Goal: Communication & Community: Answer question/provide support

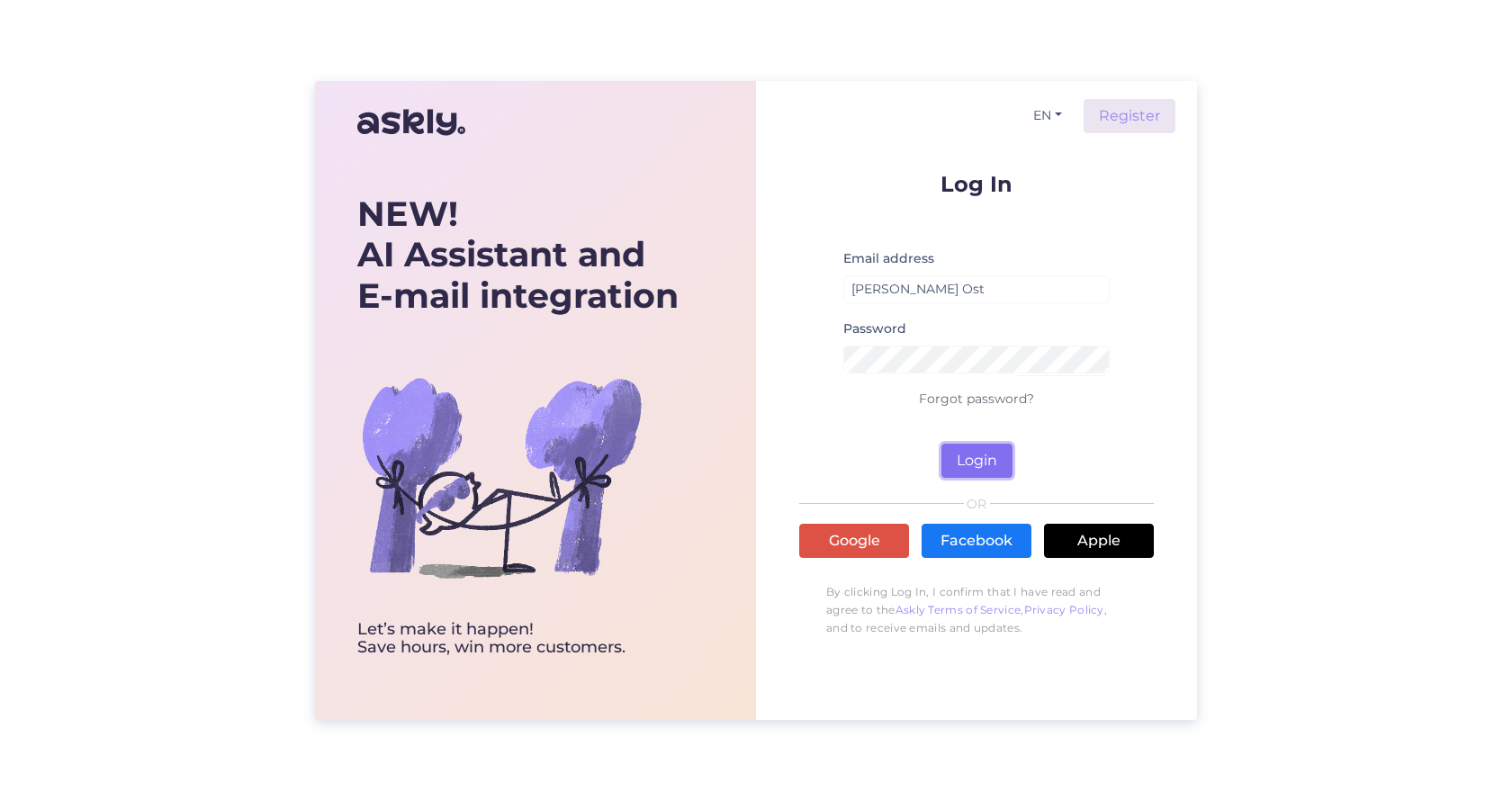
click at [989, 462] on button "Login" at bounding box center [977, 462] width 71 height 35
click at [972, 290] on input "[PERSON_NAME] Ost" at bounding box center [977, 289] width 266 height 28
click at [959, 452] on button "Login" at bounding box center [977, 462] width 71 height 35
click at [968, 282] on input "[PERSON_NAME] Ost" at bounding box center [977, 289] width 266 height 28
drag, startPoint x: 968, startPoint y: 282, endPoint x: 845, endPoint y: 270, distance: 123.6
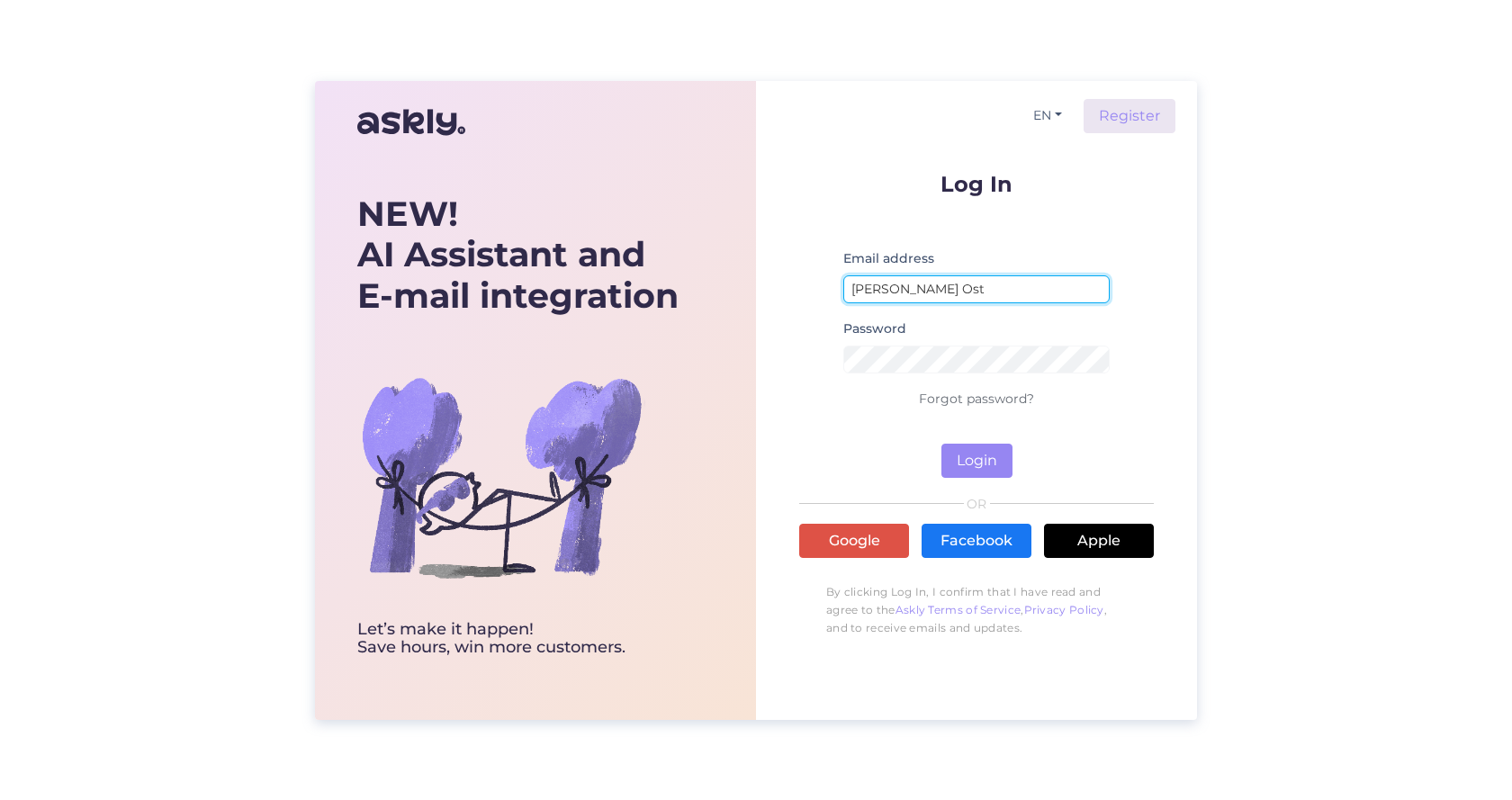
click at [845, 270] on div "Email address [GEOGRAPHIC_DATA]" at bounding box center [977, 282] width 266 height 70
click at [941, 444] on button "Login" at bounding box center [977, 462] width 71 height 35
drag, startPoint x: 966, startPoint y: 290, endPoint x: 893, endPoint y: 288, distance: 73.0
click at [893, 288] on input "[EMAIL_ADDRESS][DOMAIN_NAME]" at bounding box center [977, 289] width 266 height 28
type input "[EMAIL_ADDRESS][DOMAIN_NAME]"
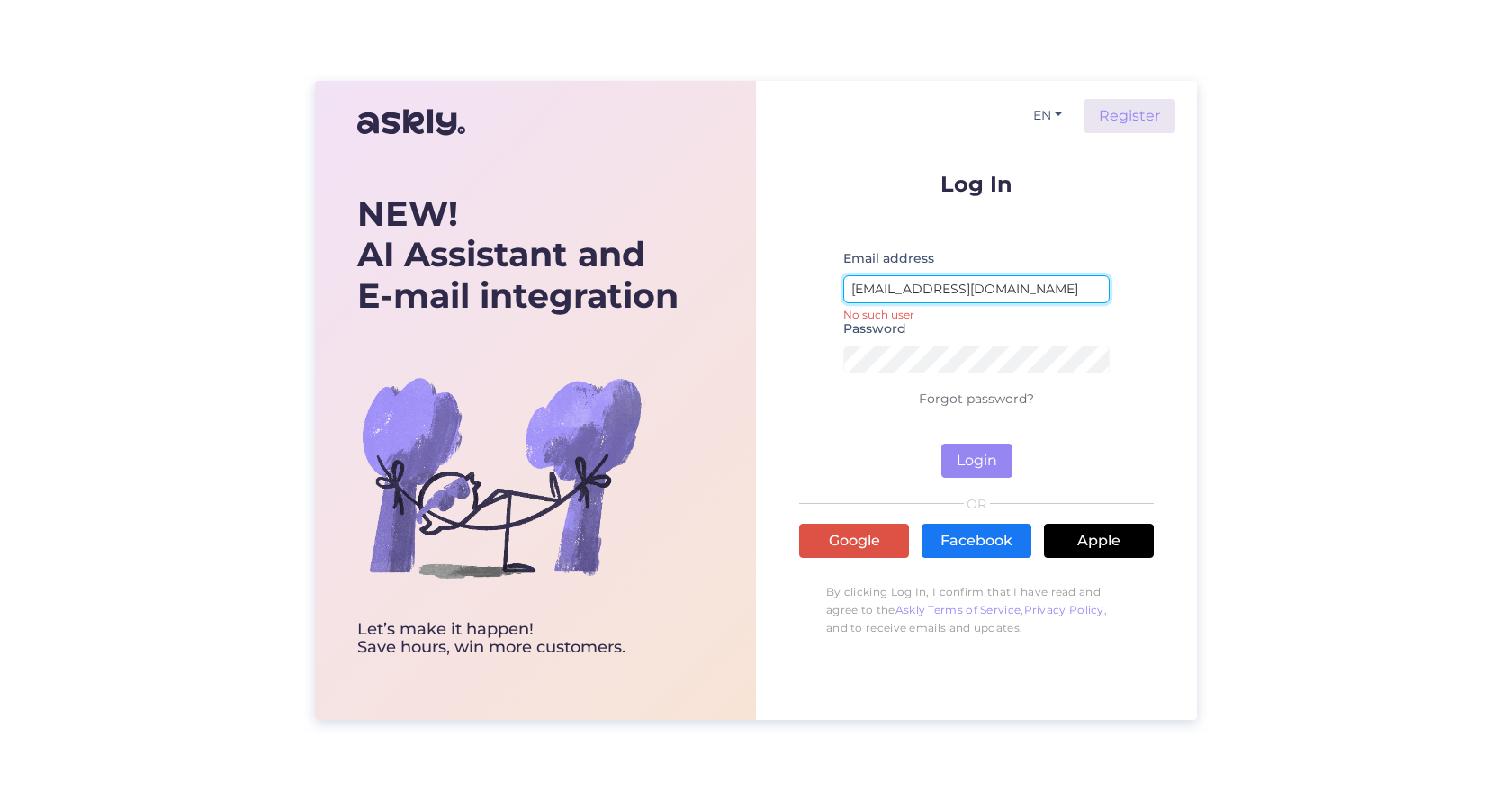
click at [941, 444] on button "Login" at bounding box center [977, 462] width 71 height 35
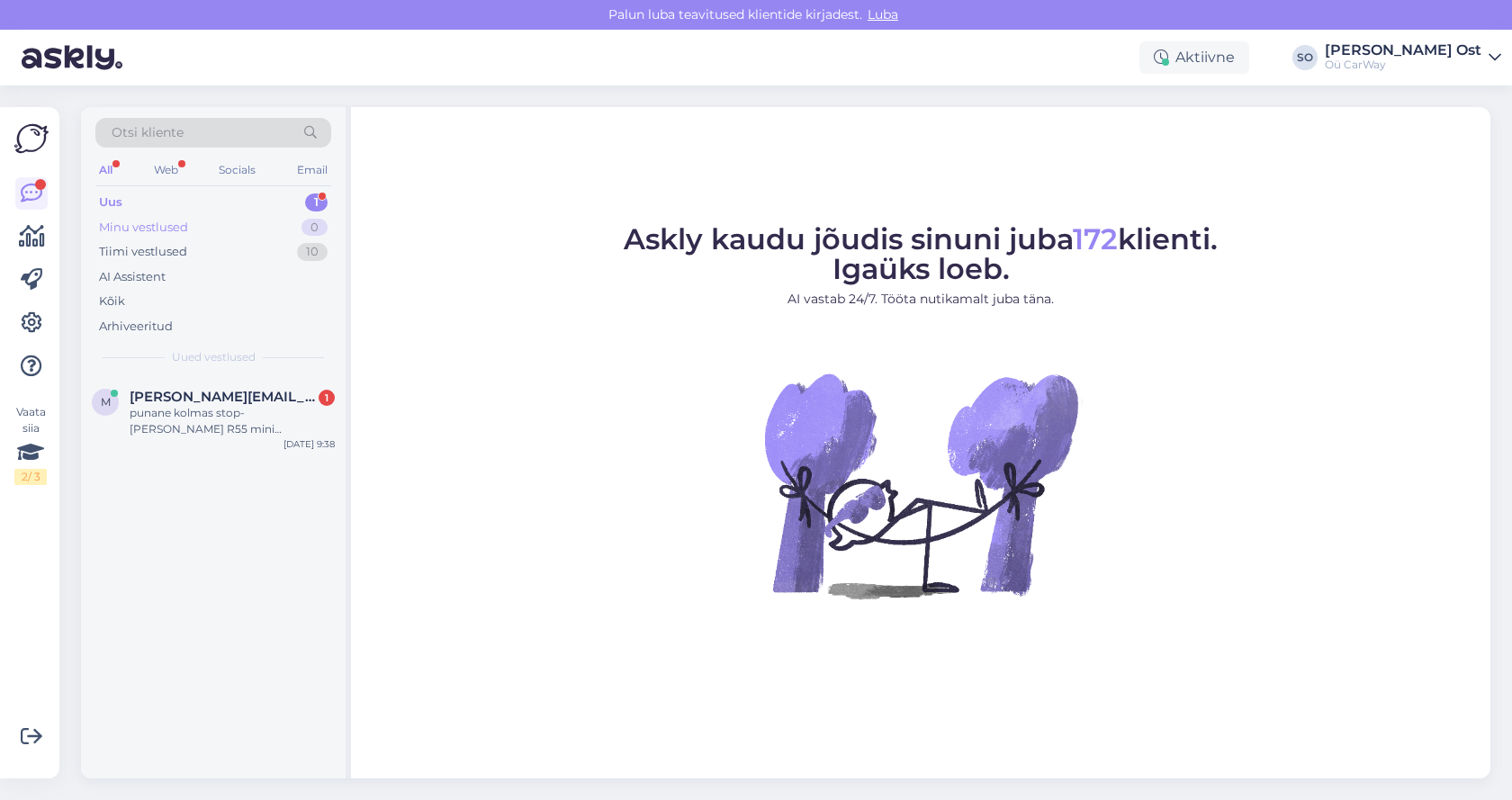
click at [177, 223] on div "Minu vestlused" at bounding box center [144, 228] width 89 height 18
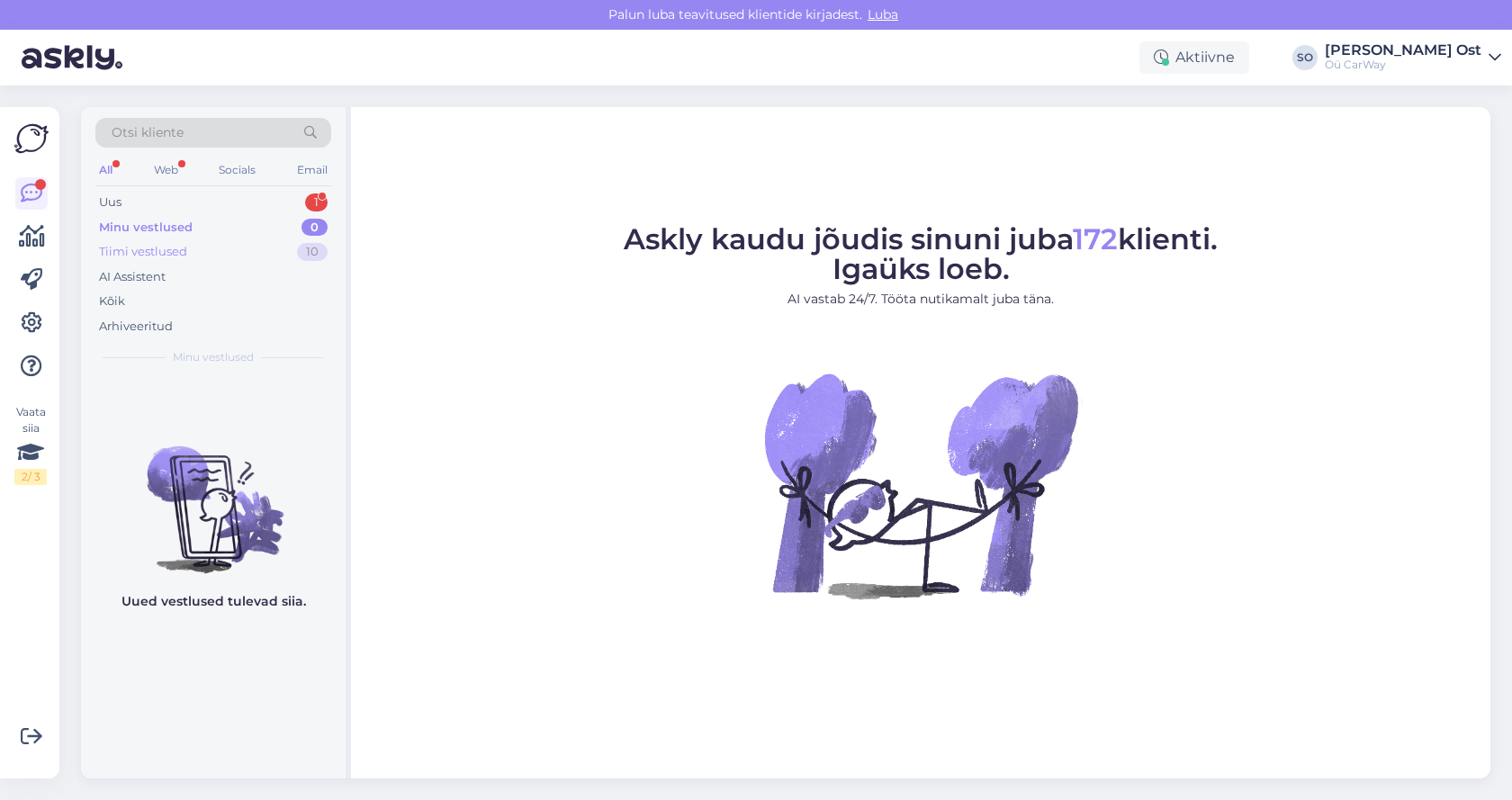
click at [158, 255] on div "Tiimi vestlused" at bounding box center [143, 252] width 88 height 18
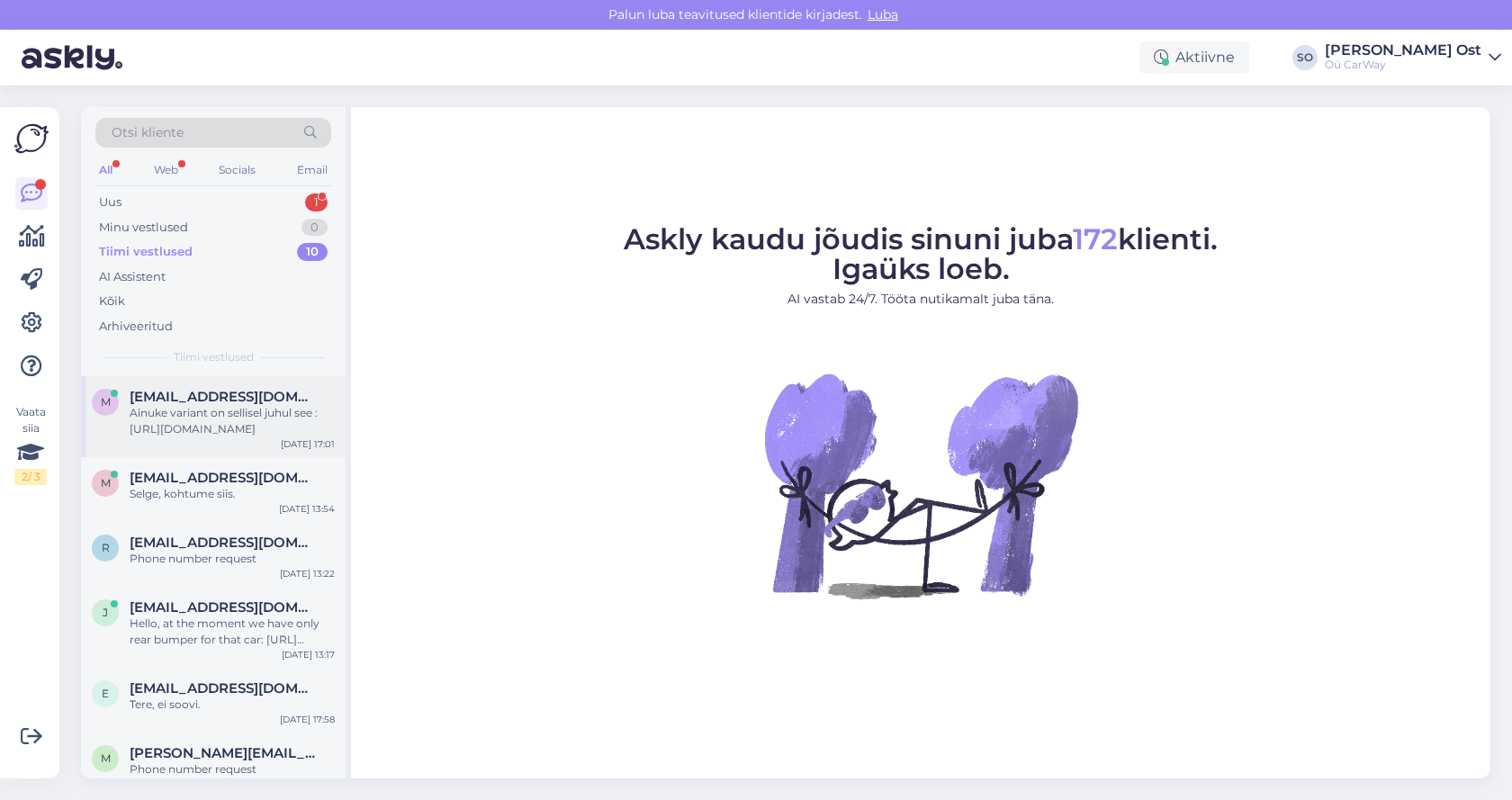
click at [225, 435] on div "Ainuke variant on sellisel juhul see : [URL][DOMAIN_NAME]" at bounding box center [232, 421] width 205 height 33
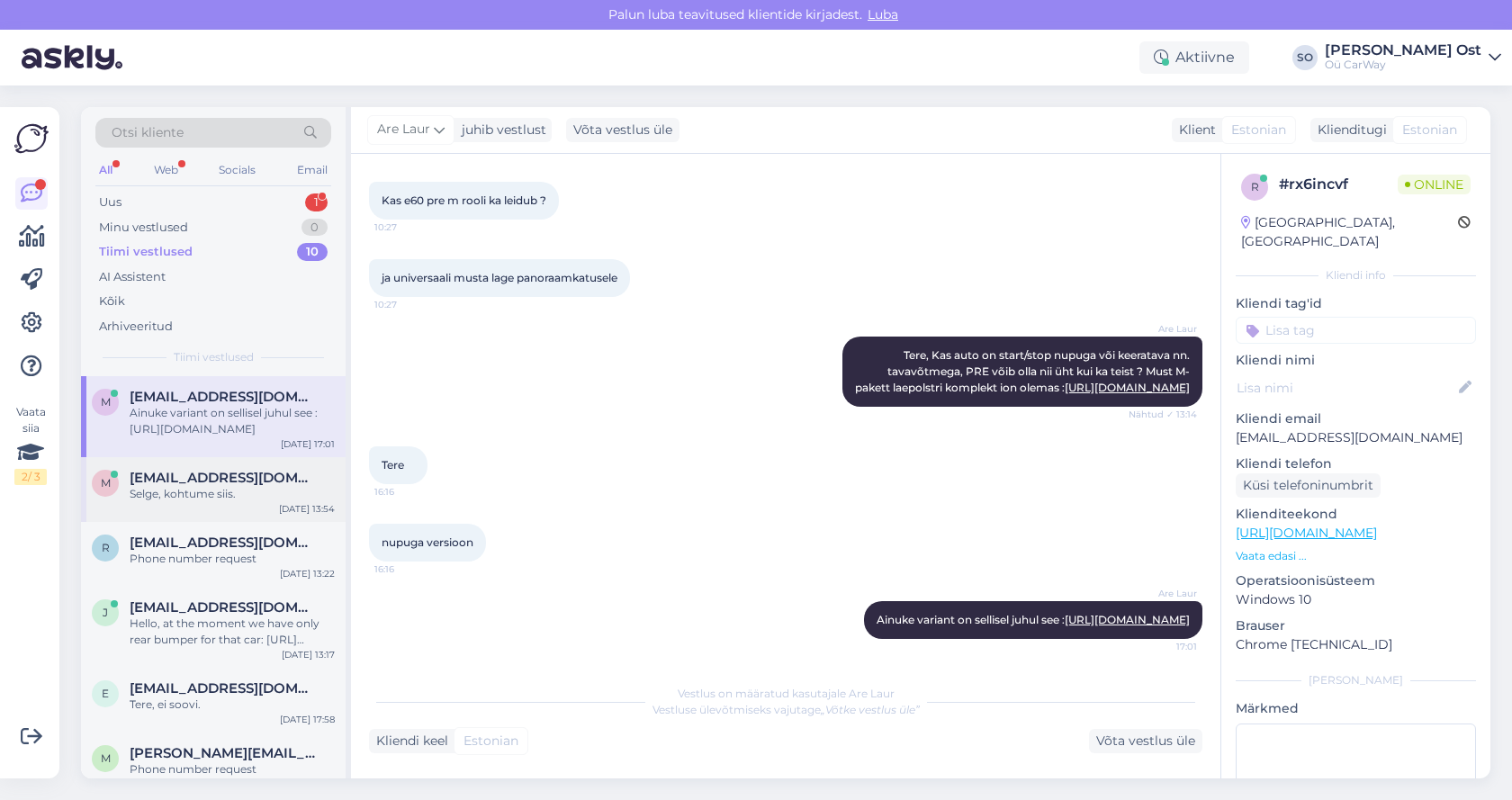
scroll to position [228, 0]
click at [185, 457] on div "M [EMAIL_ADDRESS][DOMAIN_NAME] Selge, kohtume siis. [DATE] 13:54" at bounding box center [213, 489] width 264 height 65
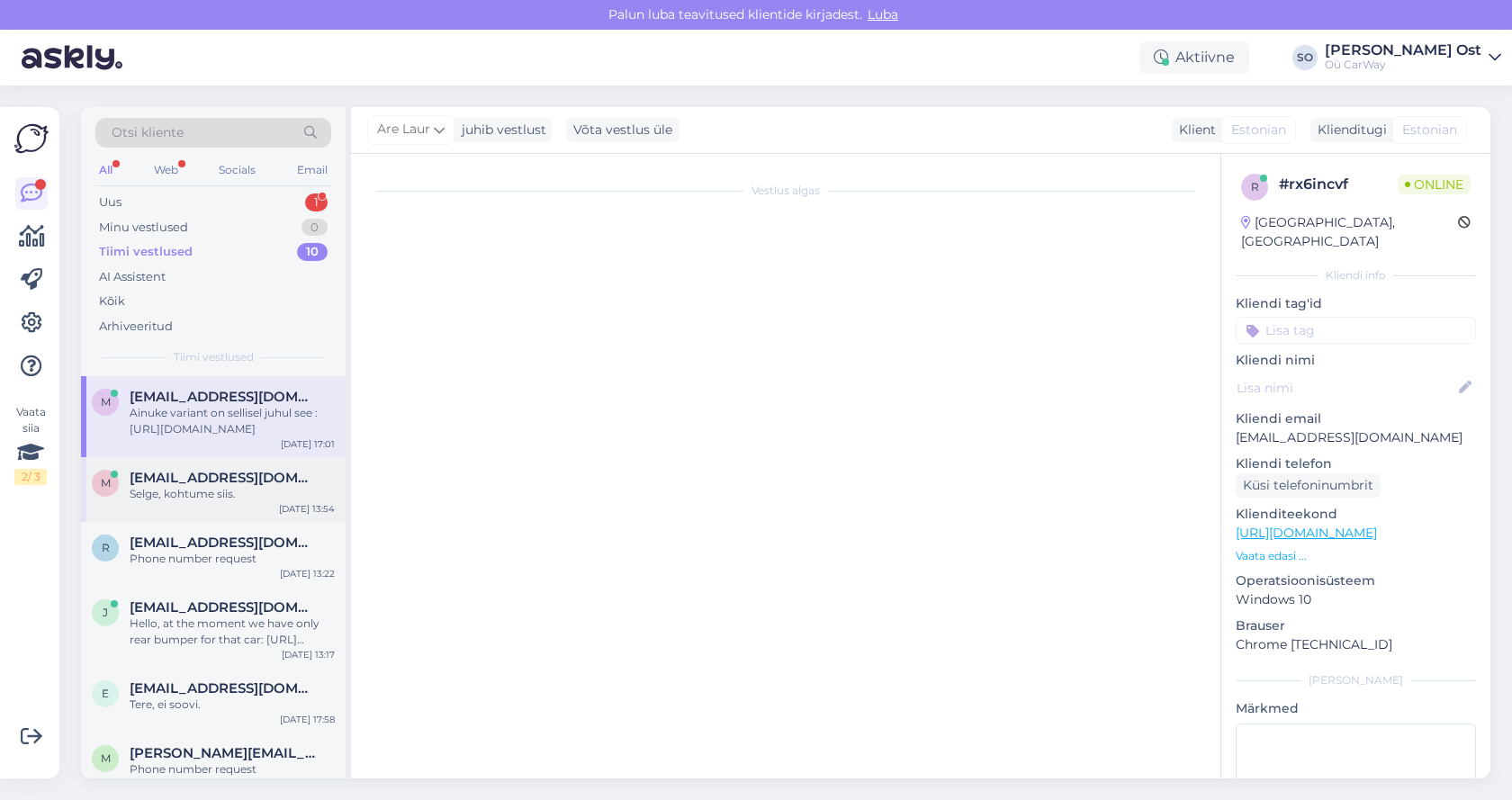
click at [188, 491] on div "Selge, kohtume siis." at bounding box center [232, 494] width 205 height 16
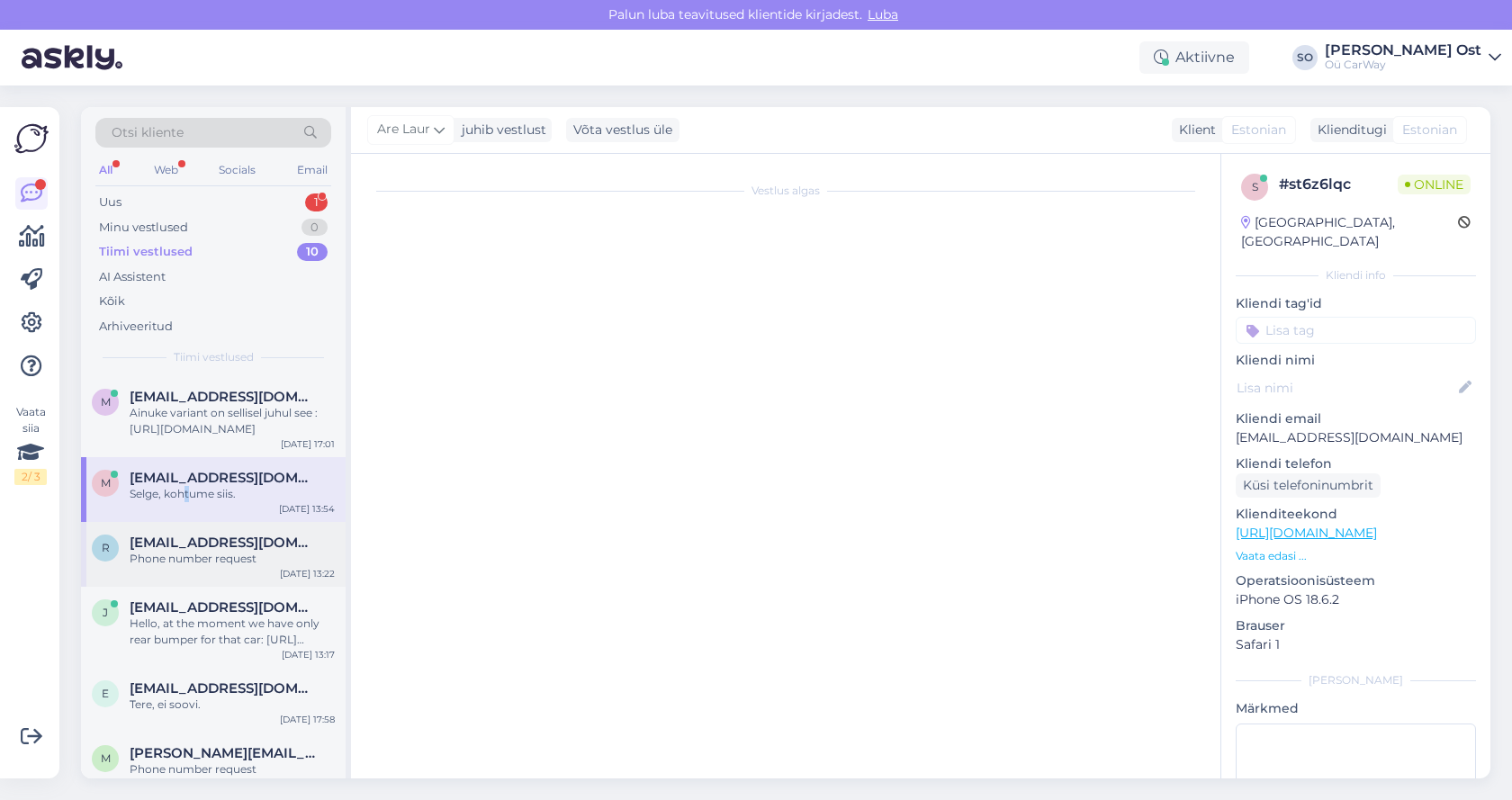
scroll to position [0, 0]
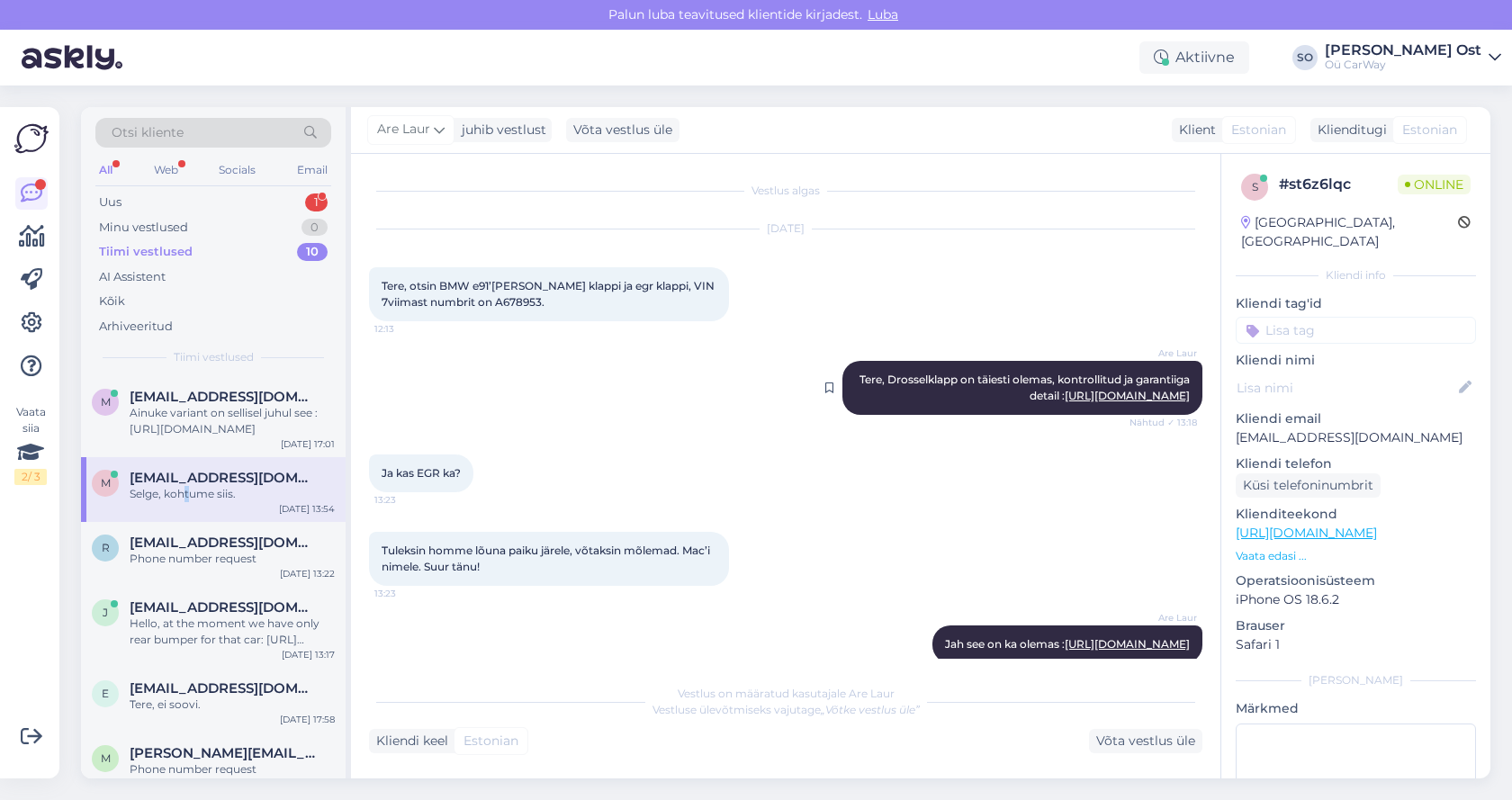
click at [1082, 402] on link "[URL][DOMAIN_NAME]" at bounding box center [1127, 395] width 125 height 14
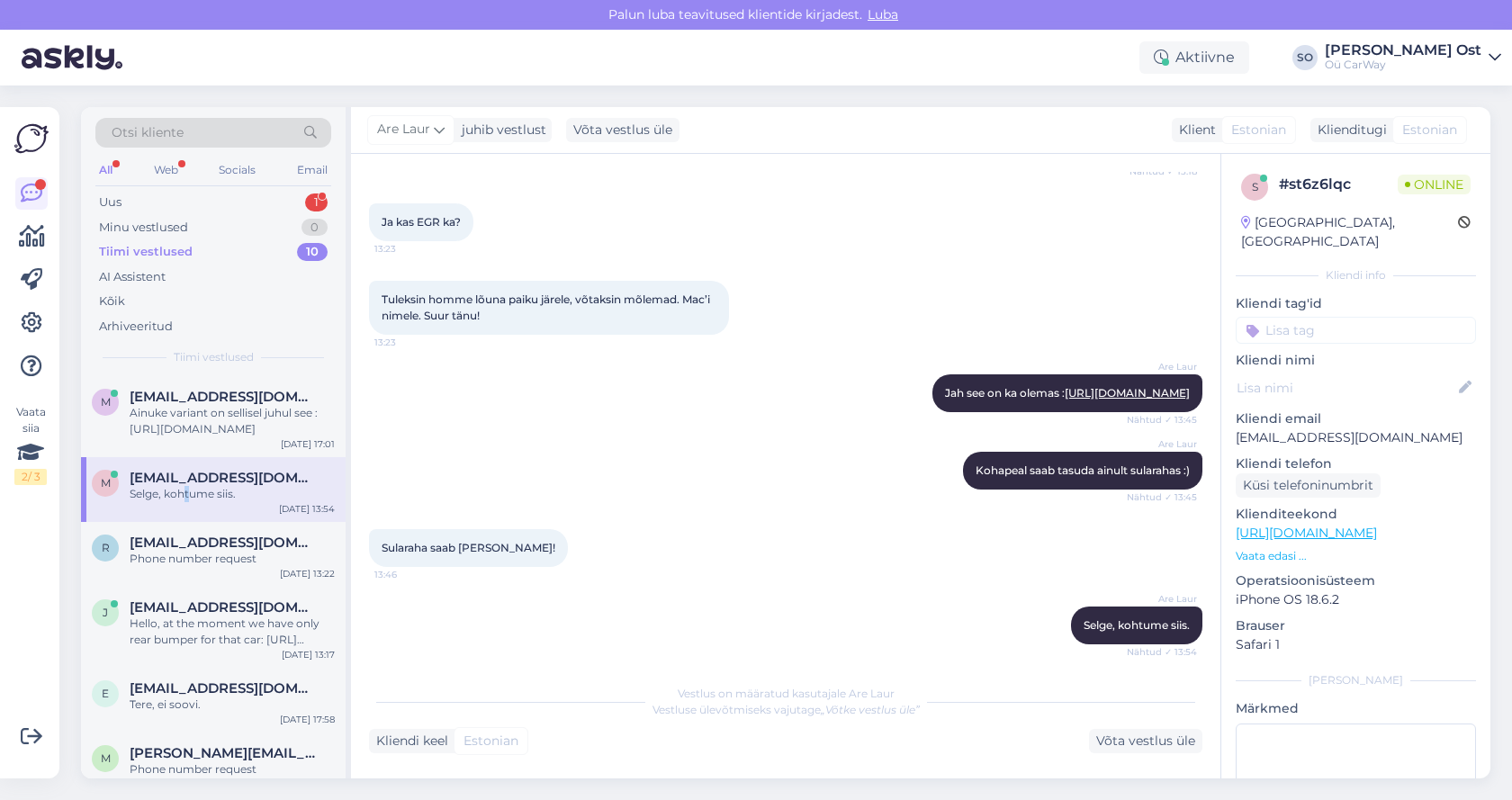
scroll to position [321, 0]
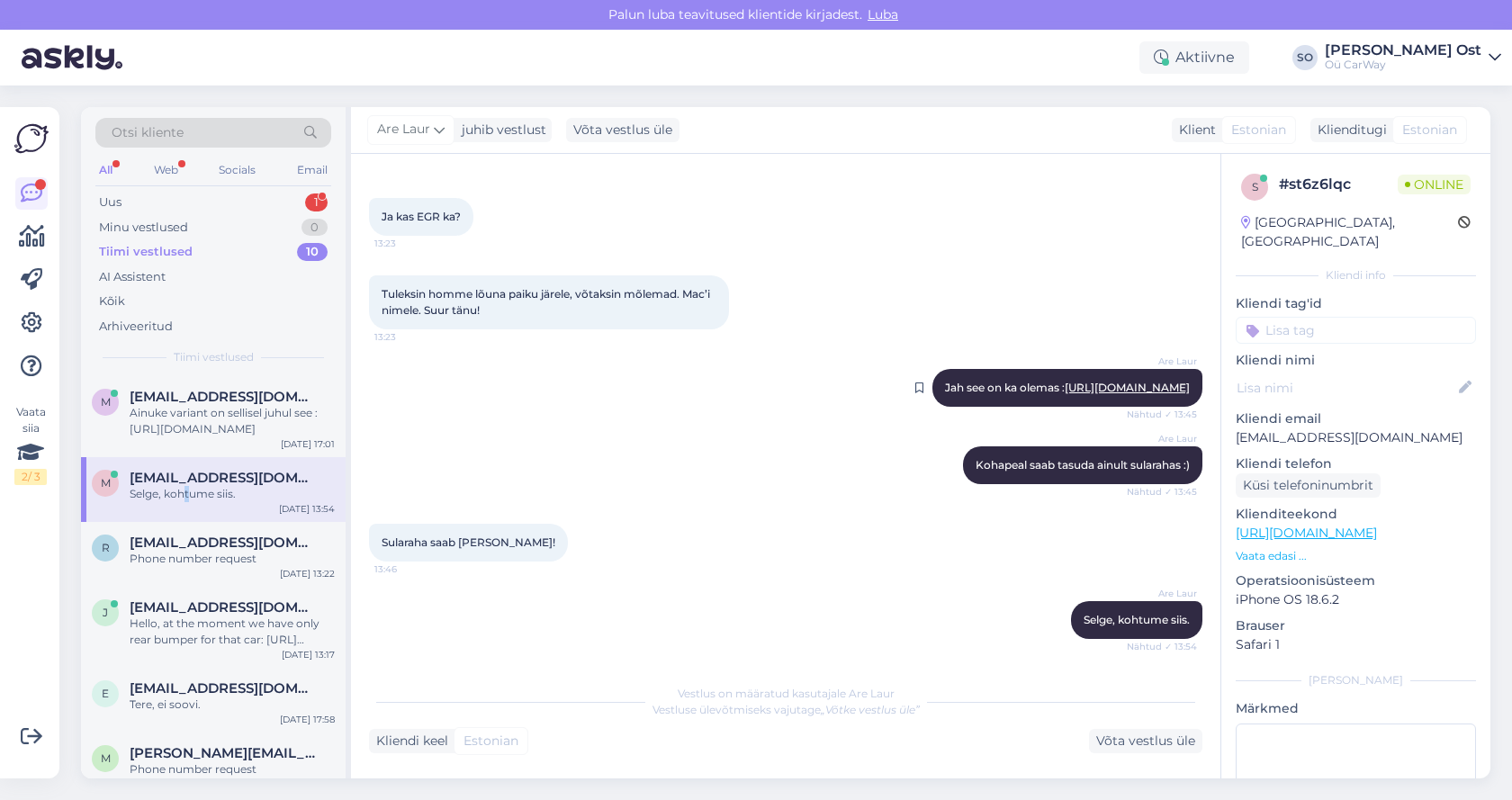
click at [1087, 380] on link "[URL][DOMAIN_NAME]" at bounding box center [1127, 387] width 125 height 14
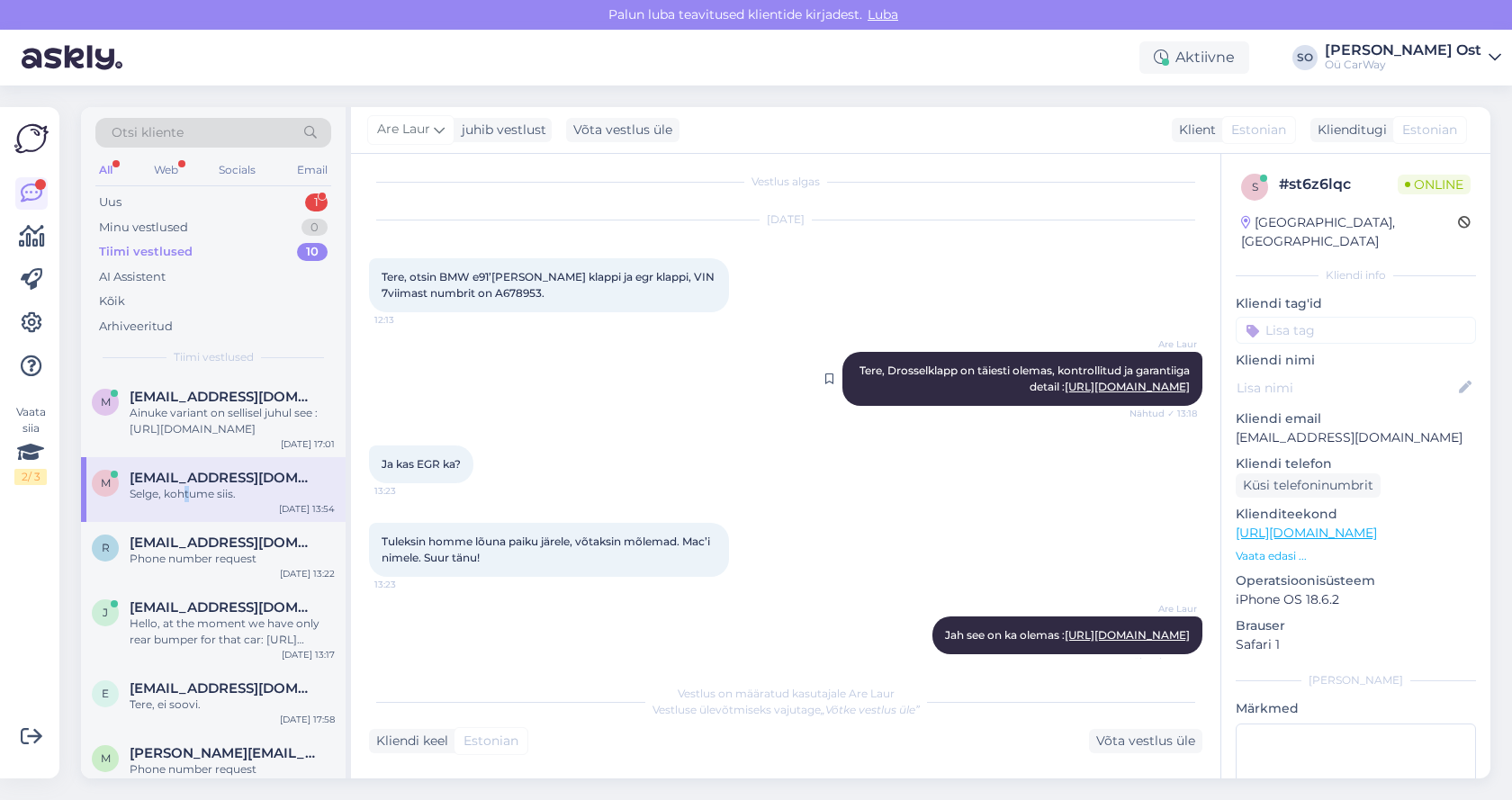
scroll to position [0, 0]
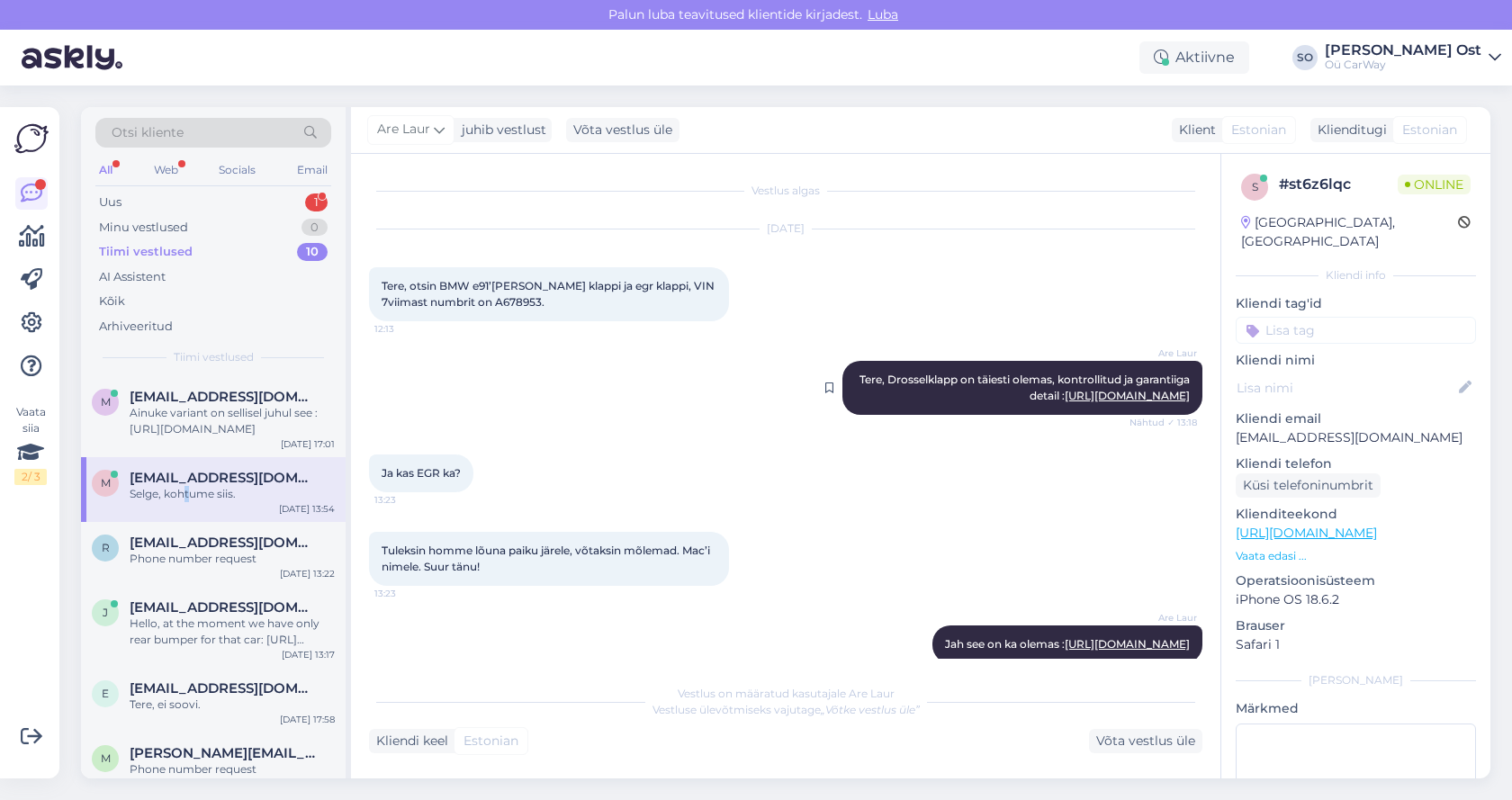
click at [1069, 402] on link "[URL][DOMAIN_NAME]" at bounding box center [1127, 395] width 125 height 14
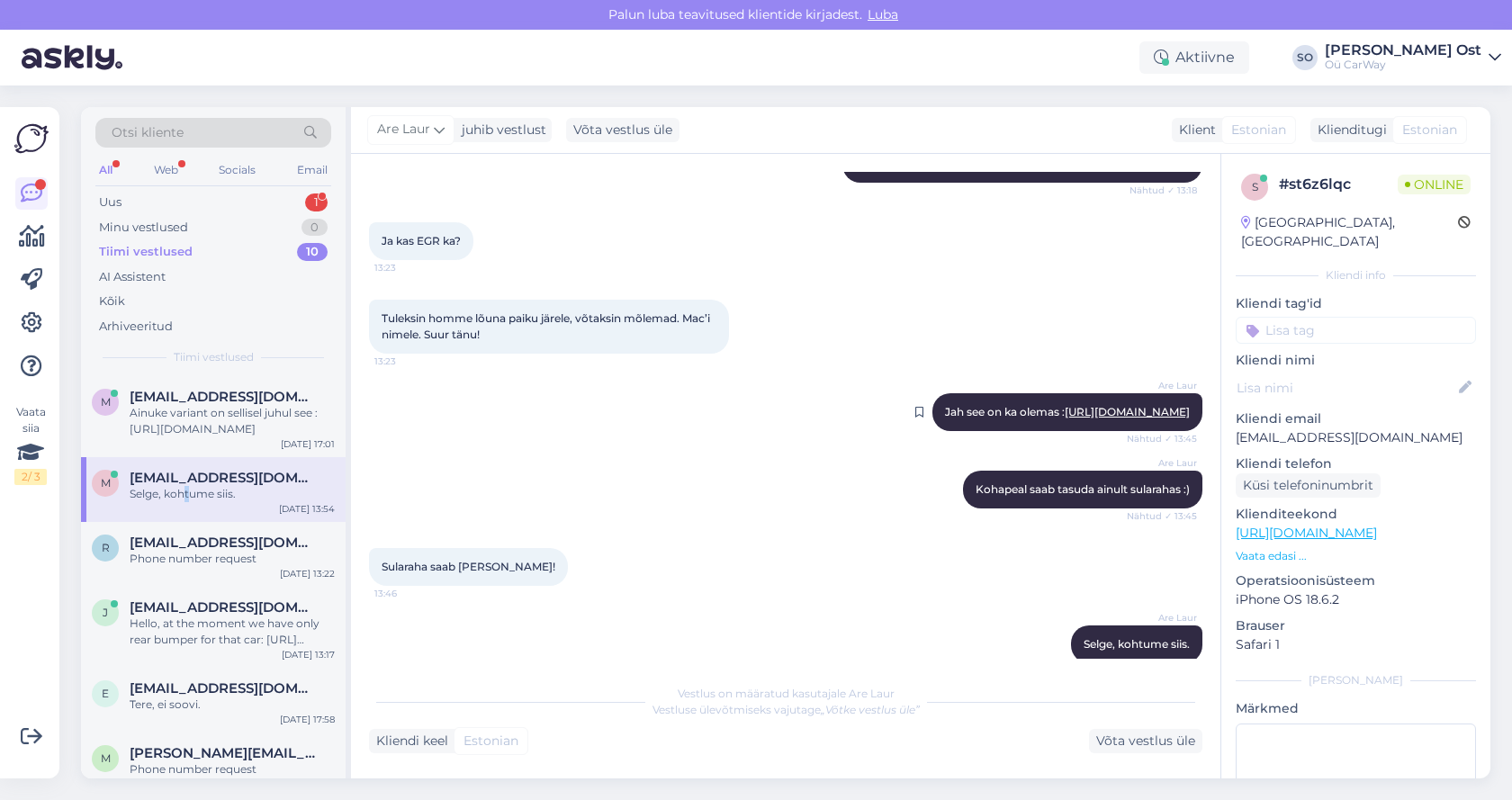
scroll to position [321, 0]
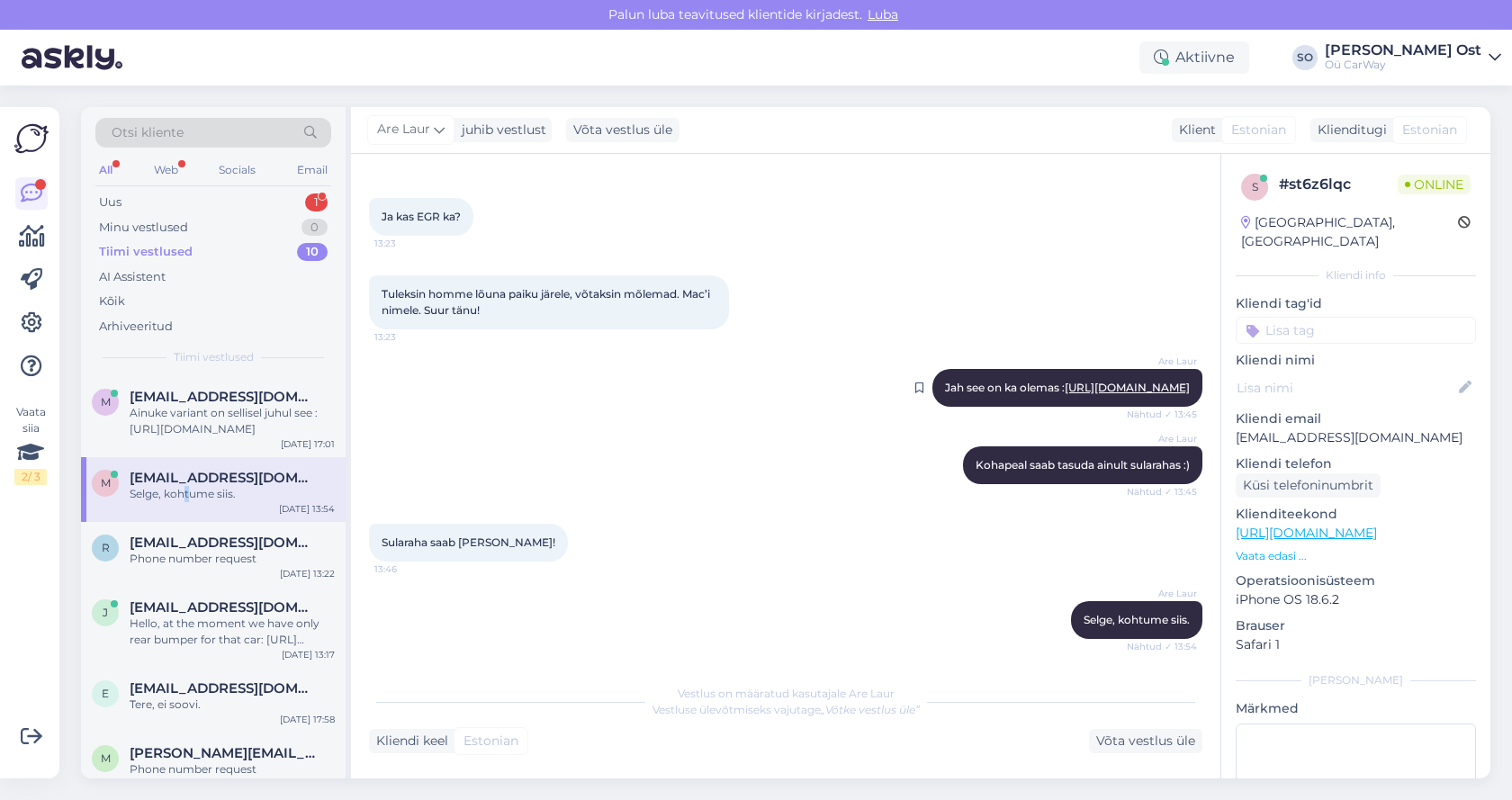
click at [1097, 380] on link "[URL][DOMAIN_NAME]" at bounding box center [1127, 387] width 125 height 14
